Goal: Transaction & Acquisition: Download file/media

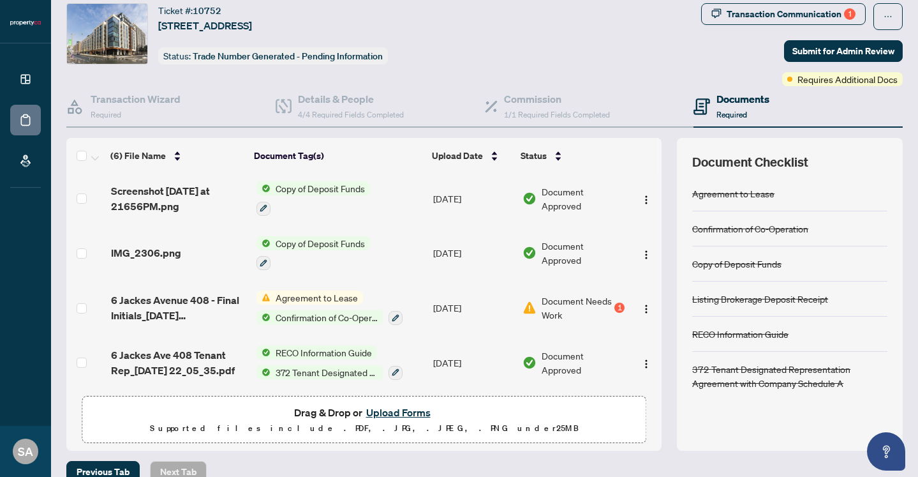
scroll to position [39, 0]
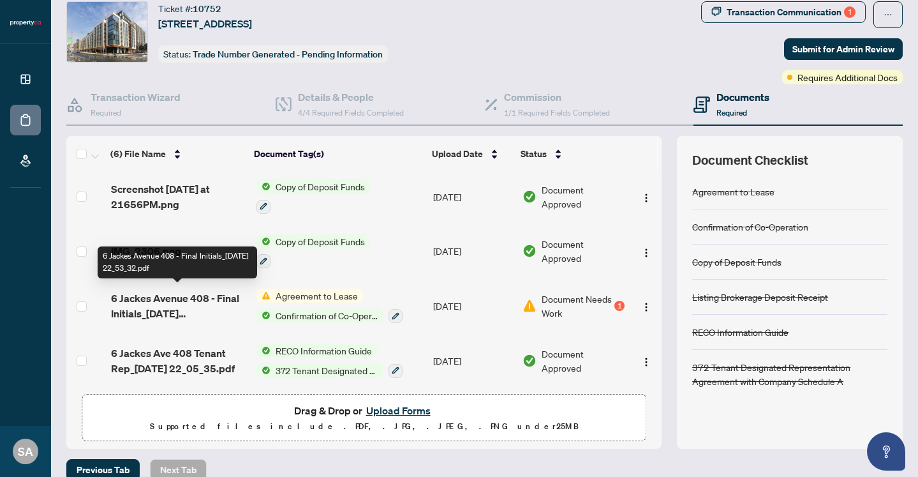
click at [191, 302] on span "6 Jackes Avenue 408 - Final Initials_[DATE] 22_53_32.pdf" at bounding box center [178, 305] width 135 height 31
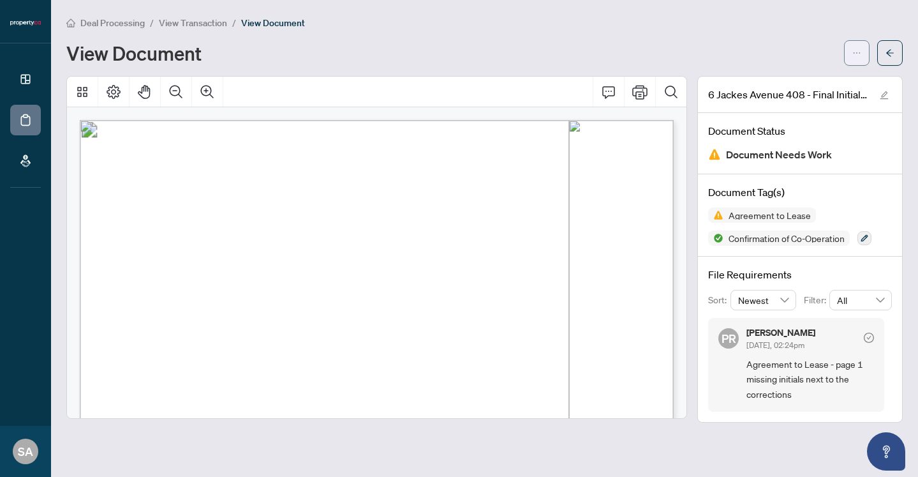
click at [851, 54] on button "button" at bounding box center [857, 53] width 26 height 26
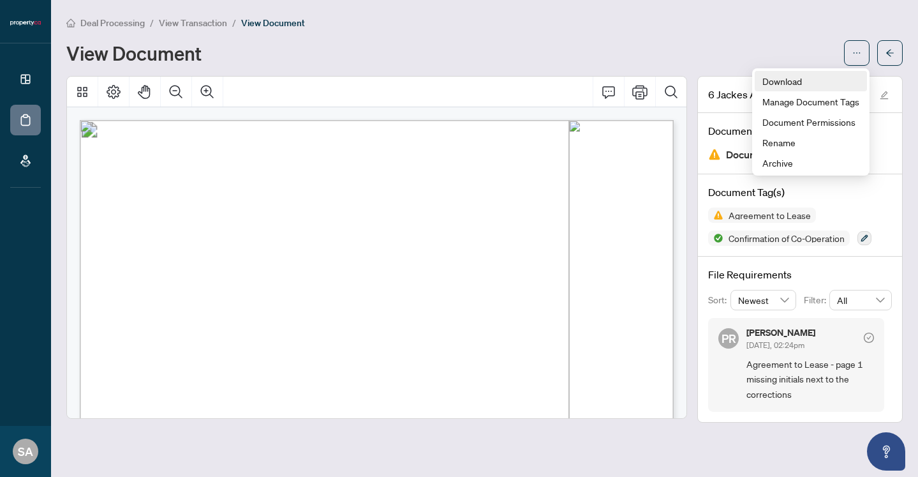
click at [785, 85] on span "Download" at bounding box center [811, 81] width 97 height 14
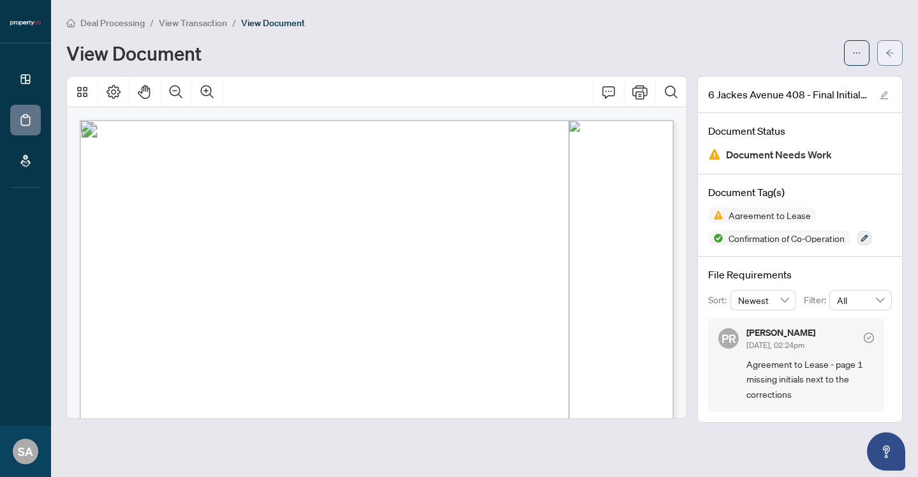
click at [890, 56] on icon "arrow-left" at bounding box center [890, 52] width 9 height 9
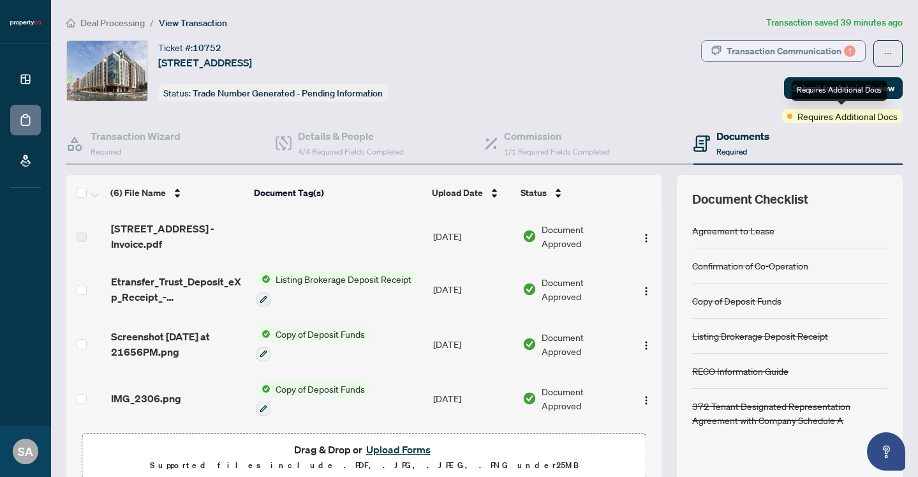
click at [819, 51] on div "Transaction Communication 1" at bounding box center [791, 51] width 129 height 20
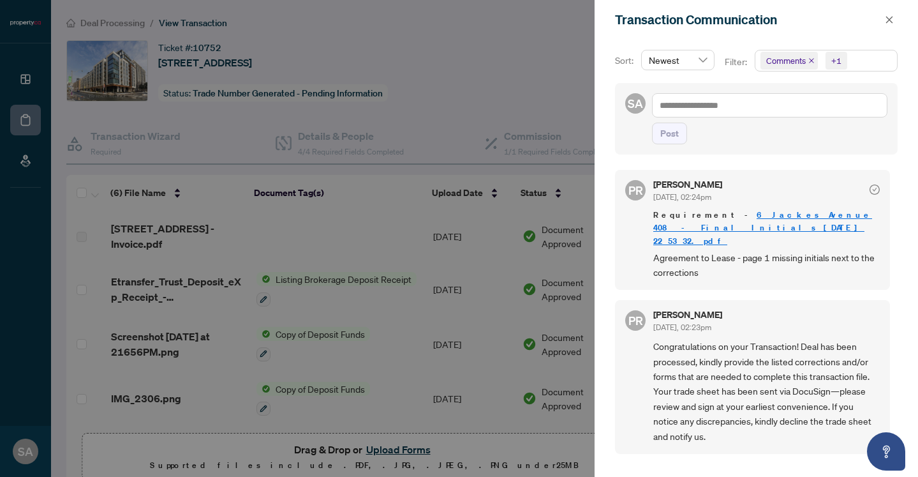
click at [466, 145] on div at bounding box center [459, 238] width 918 height 477
click at [891, 19] on icon "close" at bounding box center [889, 19] width 7 height 7
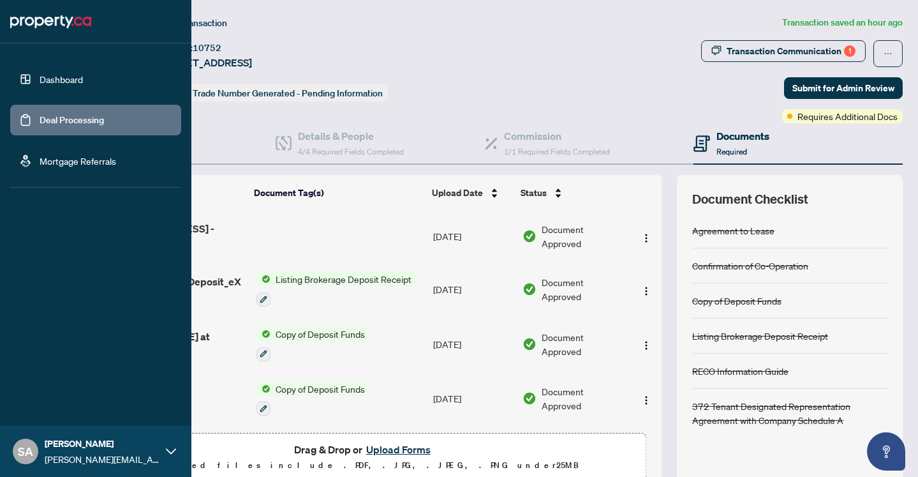
click at [59, 126] on link "Deal Processing" at bounding box center [72, 119] width 64 height 11
